Goal: Transaction & Acquisition: Purchase product/service

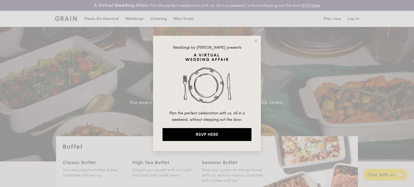
select select
click at [257, 41] on icon at bounding box center [255, 41] width 5 height 5
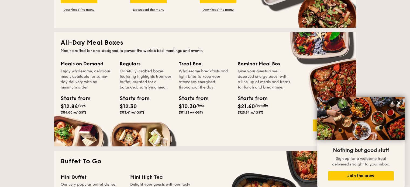
scroll to position [230, 0]
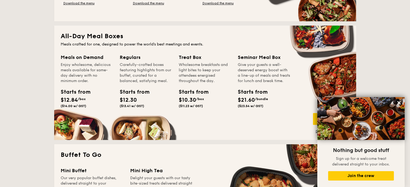
click at [83, 58] on div "Meals on Demand" at bounding box center [87, 58] width 53 height 8
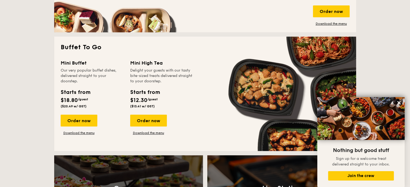
scroll to position [339, 0]
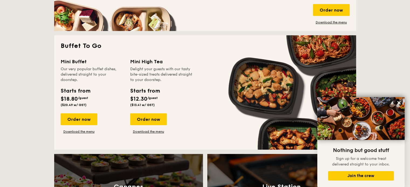
drag, startPoint x: 409, startPoint y: 64, endPoint x: 409, endPoint y: 69, distance: 5.1
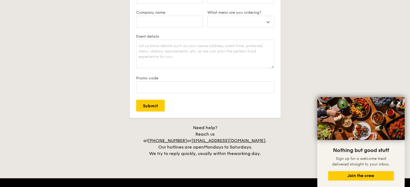
scroll to position [1033, 0]
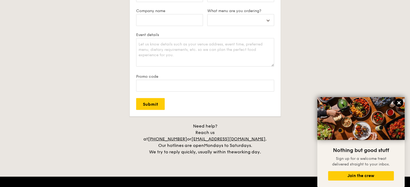
click at [398, 103] on icon at bounding box center [399, 103] width 5 height 5
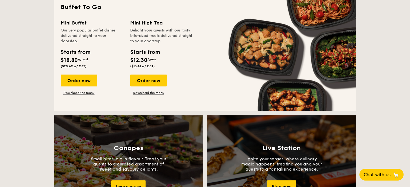
scroll to position [214, 0]
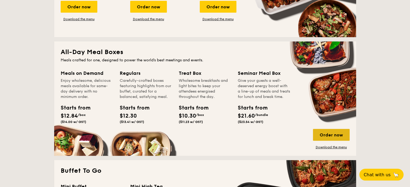
click at [334, 131] on div "Order now" at bounding box center [331, 135] width 37 height 12
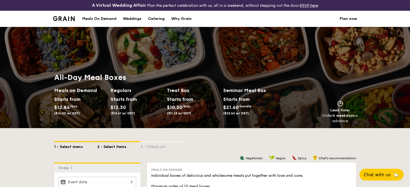
click at [74, 145] on div "1 - Select menu" at bounding box center [75, 146] width 43 height 8
select select
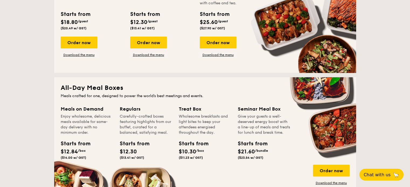
scroll to position [179, 0]
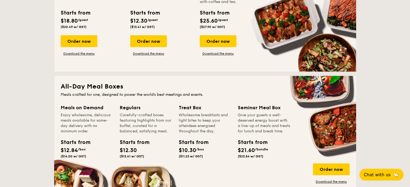
click at [85, 145] on div "Starts from" at bounding box center [73, 143] width 24 height 8
click at [88, 113] on div "Enjoy wholesome, delicious meals available for same-day delivery with no minimu…" at bounding box center [87, 124] width 53 height 22
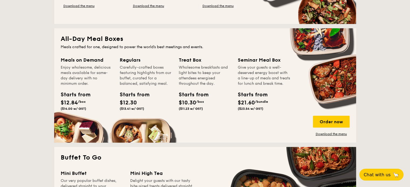
scroll to position [233, 0]
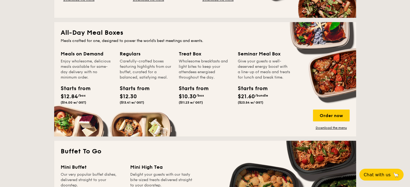
click at [299, 118] on div "Meals on Demand Enjoy wholesome, delicious meals available for same-day deliver…" at bounding box center [205, 90] width 289 height 80
click at [78, 58] on div "Meals on Demand Enjoy wholesome, delicious meals available for same-day deliver…" at bounding box center [87, 65] width 53 height 30
drag, startPoint x: 78, startPoint y: 58, endPoint x: 78, endPoint y: 94, distance: 35.9
click at [78, 94] on div "Meals on Demand Enjoy wholesome, delicious meals available for same-day deliver…" at bounding box center [87, 78] width 53 height 57
click at [78, 94] on span "$12.84" at bounding box center [69, 97] width 17 height 6
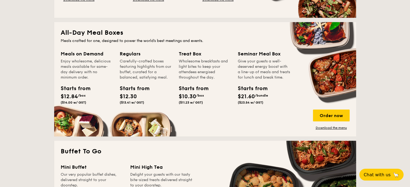
click at [78, 94] on span "$12.84" at bounding box center [69, 97] width 17 height 6
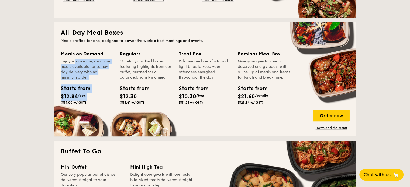
drag, startPoint x: 78, startPoint y: 94, endPoint x: 82, endPoint y: 70, distance: 24.2
click at [82, 70] on div "Meals on Demand Enjoy wholesome, delicious meals available for same-day deliver…" at bounding box center [87, 78] width 53 height 57
click at [82, 70] on div "Enjoy wholesome, delicious meals available for same-day delivery with no minimu…" at bounding box center [87, 70] width 53 height 22
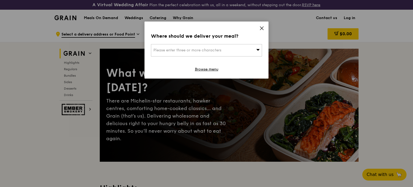
click at [251, 50] on div "Please enter three or more characters" at bounding box center [206, 50] width 111 height 12
click at [262, 27] on icon at bounding box center [261, 28] width 5 height 5
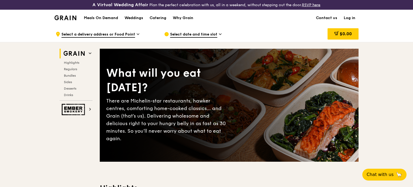
click at [108, 17] on h1 "Meals On Demand" at bounding box center [101, 17] width 34 height 5
click at [115, 33] on span "Select a delivery address or Food Point" at bounding box center [98, 35] width 74 height 6
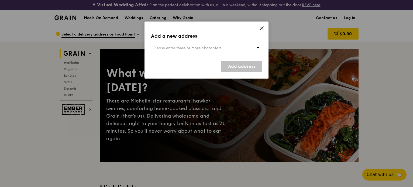
click at [162, 49] on span "Please enter three or more characters" at bounding box center [187, 48] width 68 height 5
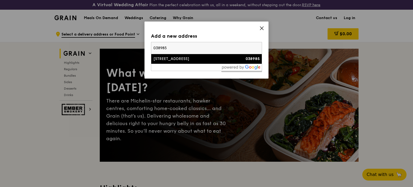
type input "038985"
click at [164, 57] on div "[STREET_ADDRESS]" at bounding box center [193, 58] width 80 height 5
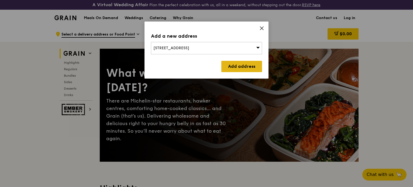
click at [233, 69] on link "Add address" at bounding box center [241, 66] width 41 height 11
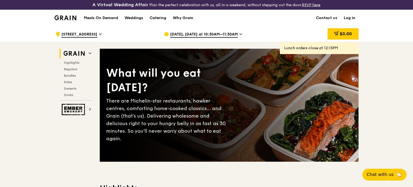
click at [233, 33] on span "[DATE], [DATE] at 10:30AM–11:30AM" at bounding box center [204, 35] width 68 height 6
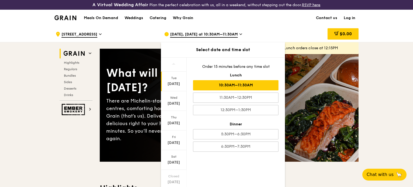
click at [231, 103] on div "Order 15 minutes before any time slot Lunch 10:30AM–11:30AM 11:30AM–12:30PM 12:…" at bounding box center [236, 108] width 98 height 101
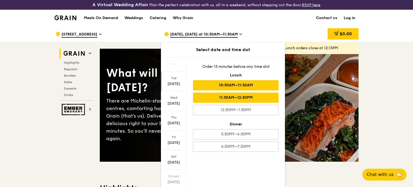
click at [234, 100] on div "11:30AM–12:30PM" at bounding box center [235, 98] width 85 height 10
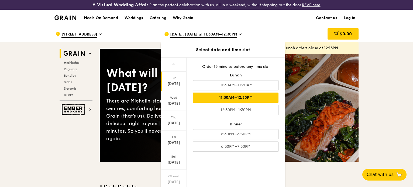
click at [240, 99] on div "11:30AM–12:30PM" at bounding box center [235, 98] width 85 height 10
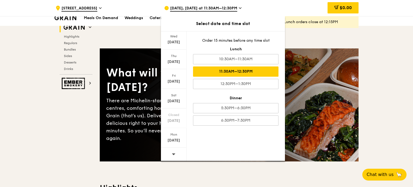
scroll to position [164, 0]
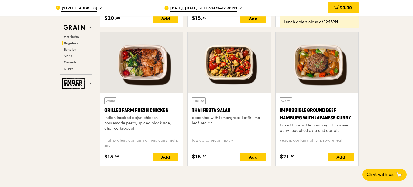
scroll to position [604, 0]
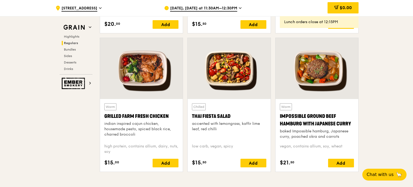
drag, startPoint x: 413, startPoint y: 53, endPoint x: 410, endPoint y: 25, distance: 27.9
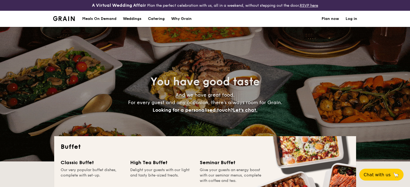
select select
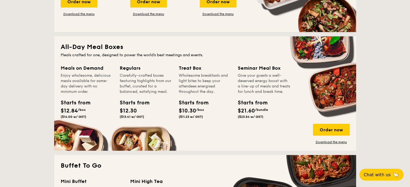
scroll to position [240, 0]
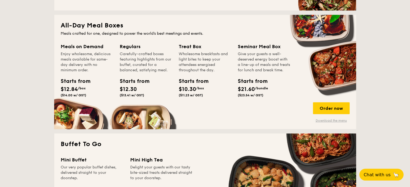
click at [333, 120] on div "All-Day Meal Boxes Meals crafted for one, designed to power the world's best me…" at bounding box center [205, 72] width 302 height 115
click at [333, 120] on link "Download the menu" at bounding box center [331, 121] width 37 height 4
